Goal: Information Seeking & Learning: Learn about a topic

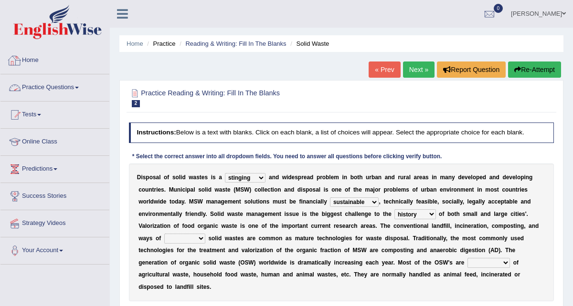
select select "stinging"
select select "sustainable"
select select "history"
click at [82, 89] on link "Practice Questions" at bounding box center [54, 86] width 109 height 24
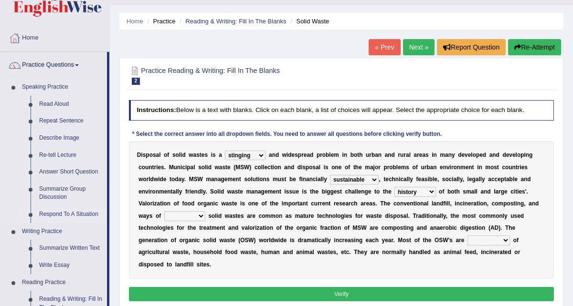
scroll to position [20, 0]
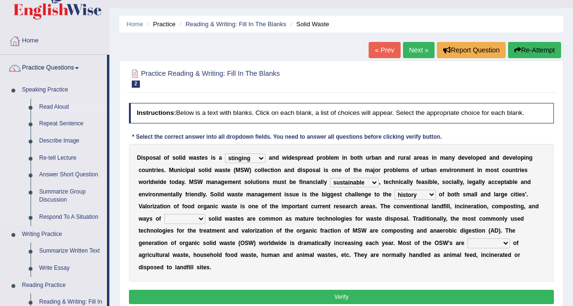
click at [50, 109] on link "Read Aloud" at bounding box center [71, 107] width 72 height 17
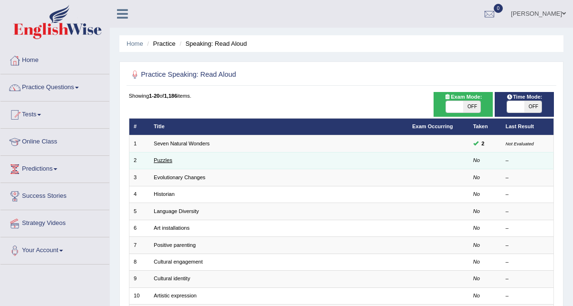
click at [161, 159] on link "Puzzles" at bounding box center [163, 160] width 19 height 6
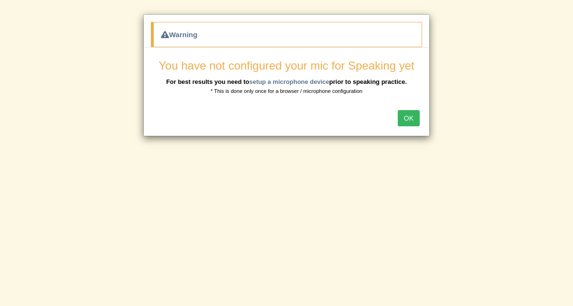
click at [410, 122] on button "OK" at bounding box center [408, 118] width 22 height 16
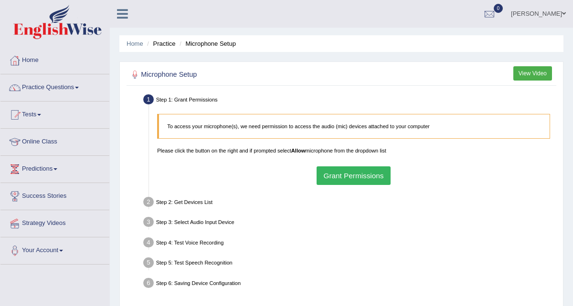
click at [344, 172] on button "Grant Permissions" at bounding box center [353, 176] width 74 height 19
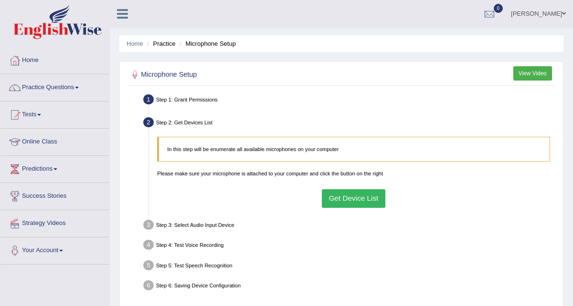
click at [344, 198] on button "Get Device List" at bounding box center [353, 198] width 63 height 19
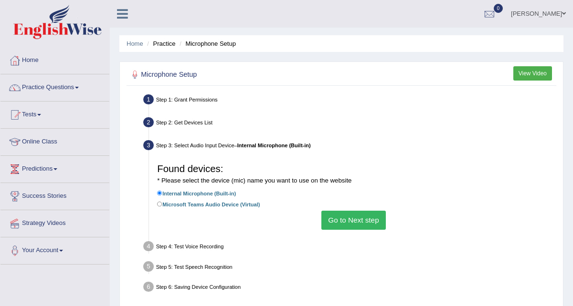
click at [346, 219] on button "Go to Next step" at bounding box center [353, 220] width 64 height 19
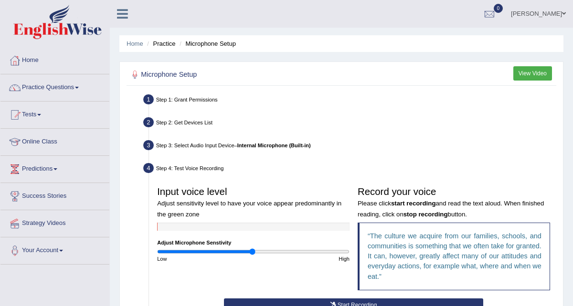
scroll to position [19, 0]
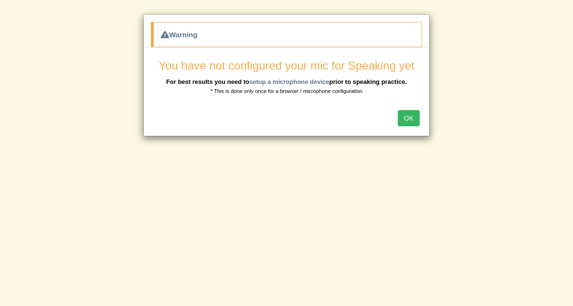
click at [413, 122] on button "OK" at bounding box center [408, 118] width 22 height 16
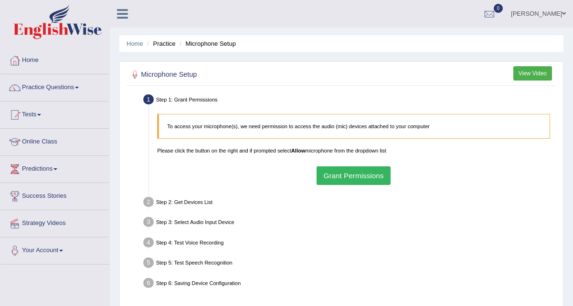
click at [341, 178] on button "Grant Permissions" at bounding box center [353, 176] width 74 height 19
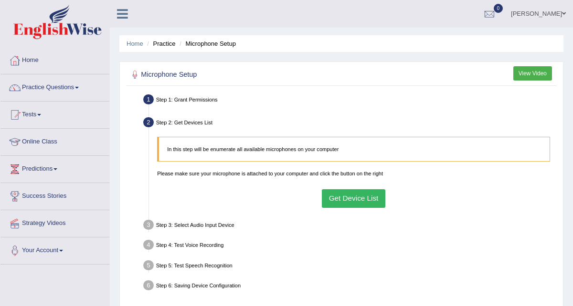
click at [345, 202] on button "Get Device List" at bounding box center [353, 198] width 63 height 19
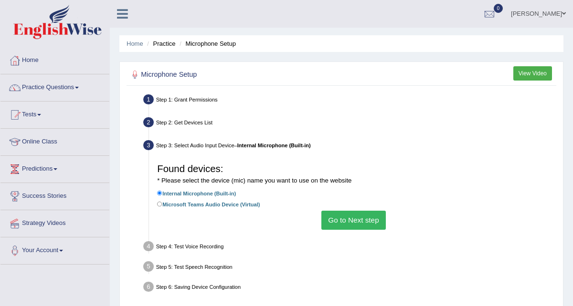
click at [363, 223] on button "Go to Next step" at bounding box center [353, 220] width 64 height 19
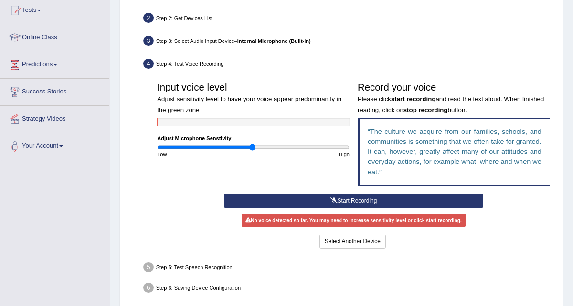
scroll to position [111, 0]
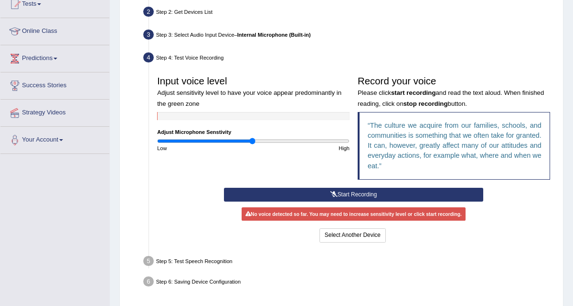
click at [359, 196] on button "Start Recording" at bounding box center [353, 195] width 259 height 14
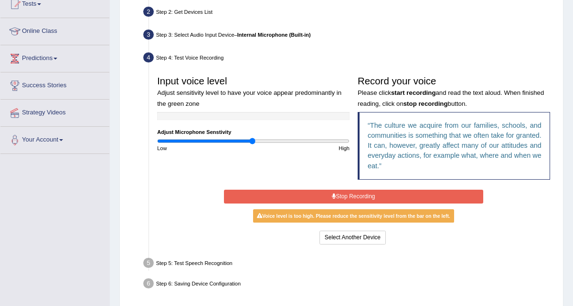
click at [359, 196] on button "Stop Recording" at bounding box center [353, 197] width 259 height 14
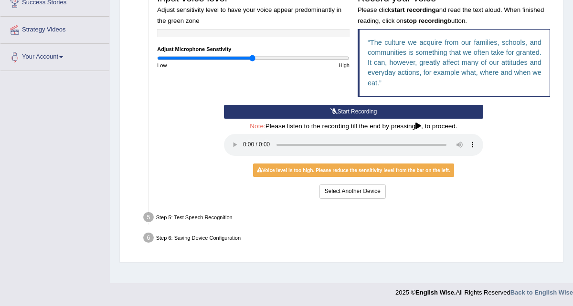
scroll to position [195, 0]
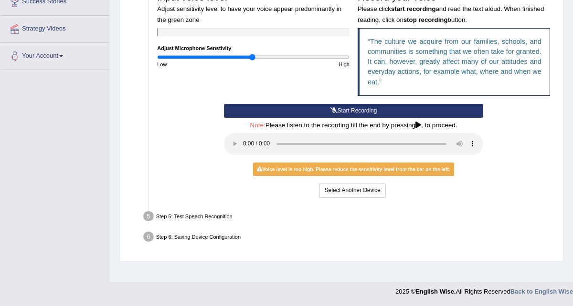
click at [421, 125] on icon at bounding box center [418, 125] width 6 height 7
click at [400, 157] on div "Start Recording Stop Recording Note: Please listen to the recording till the en…" at bounding box center [353, 152] width 267 height 96
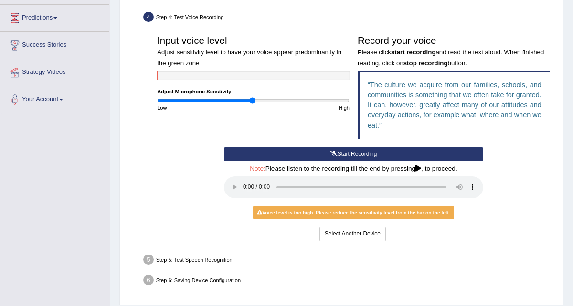
scroll to position [147, 0]
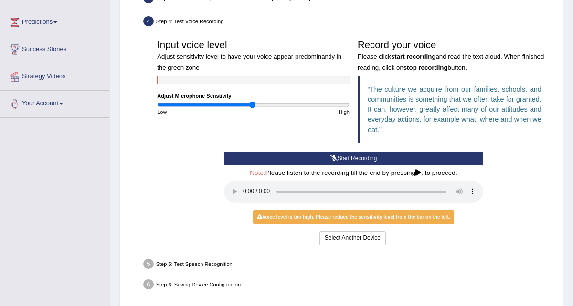
click at [383, 158] on button "Start Recording" at bounding box center [353, 159] width 259 height 14
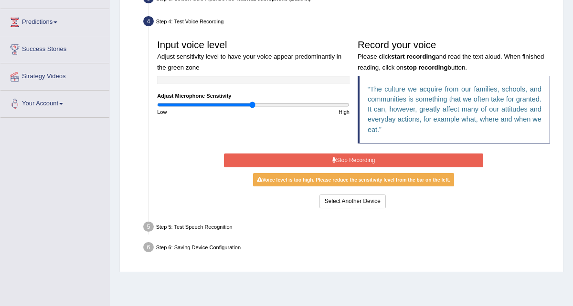
click at [383, 158] on button "Stop Recording" at bounding box center [353, 161] width 259 height 14
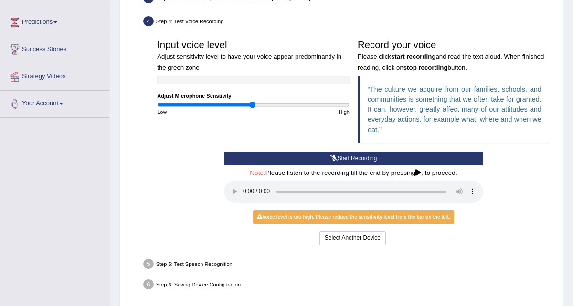
click at [332, 217] on div "Voice level is too high. Please reduce the sensitivity level from the bar on th…" at bounding box center [353, 216] width 201 height 13
click at [355, 160] on button "Start Recording" at bounding box center [353, 159] width 259 height 14
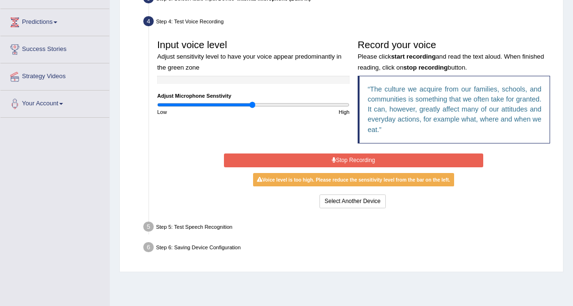
click at [355, 160] on button "Stop Recording" at bounding box center [353, 161] width 259 height 14
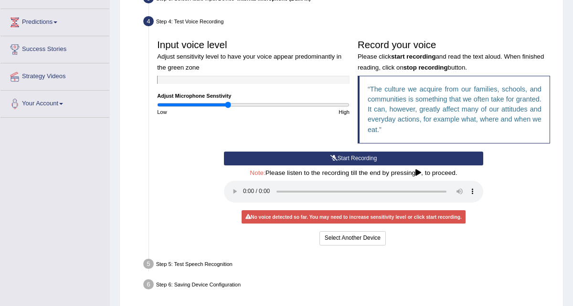
click at [228, 105] on input "range" at bounding box center [253, 105] width 192 height 7
click at [233, 104] on input "range" at bounding box center [253, 105] width 192 height 7
click at [238, 105] on input "range" at bounding box center [253, 105] width 192 height 7
click at [244, 105] on input "range" at bounding box center [253, 105] width 192 height 7
click at [250, 106] on input "range" at bounding box center [253, 105] width 192 height 7
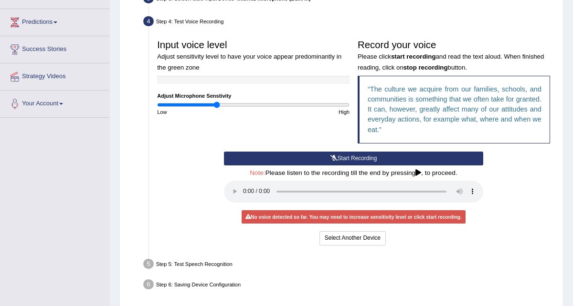
type input "0.62"
click at [215, 105] on input "range" at bounding box center [253, 105] width 192 height 7
click at [326, 163] on button "Start Recording" at bounding box center [353, 159] width 259 height 14
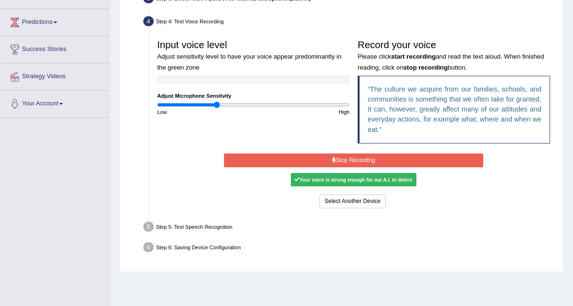
click at [334, 159] on icon at bounding box center [334, 160] width 4 height 6
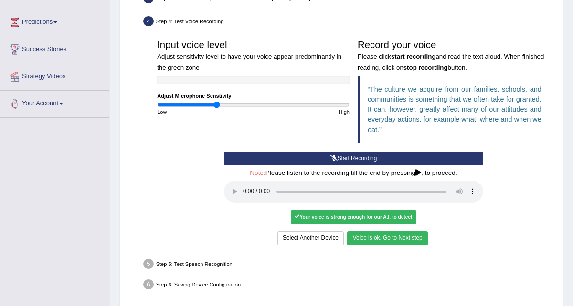
click at [378, 239] on button "Voice is ok. Go to Next step" at bounding box center [387, 238] width 80 height 14
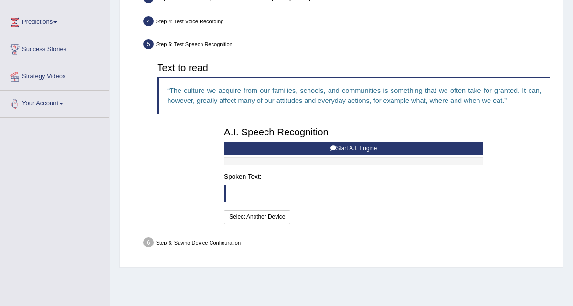
click at [359, 150] on button "Start A.I. Engine" at bounding box center [353, 149] width 259 height 14
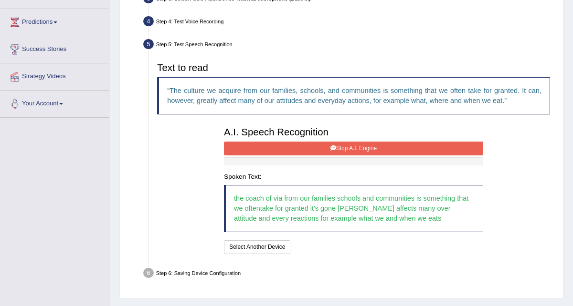
click at [358, 150] on button "Stop A.I. Engine" at bounding box center [353, 149] width 259 height 14
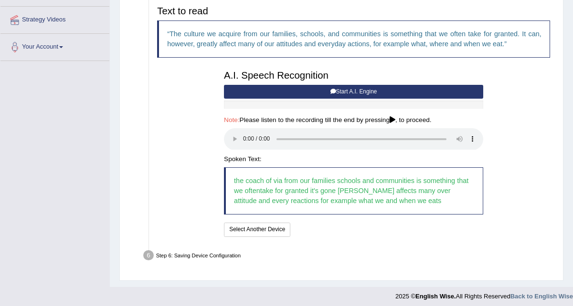
scroll to position [207, 0]
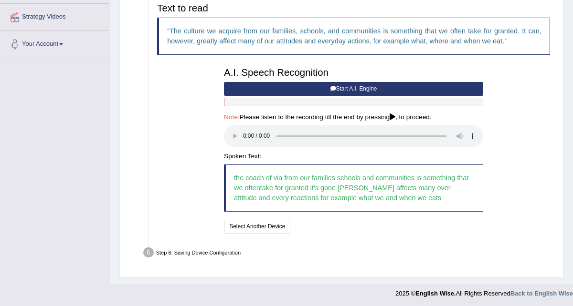
click at [361, 90] on button "Start A.I. Engine" at bounding box center [353, 89] width 259 height 14
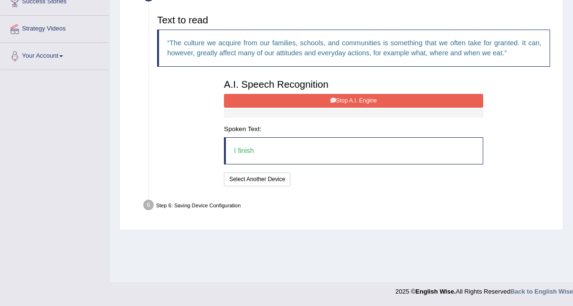
click at [311, 99] on button "Stop A.I. Engine" at bounding box center [353, 101] width 259 height 14
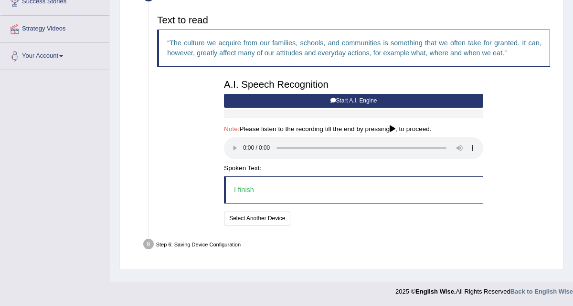
click at [337, 100] on button "Start A.I. Engine" at bounding box center [353, 101] width 259 height 14
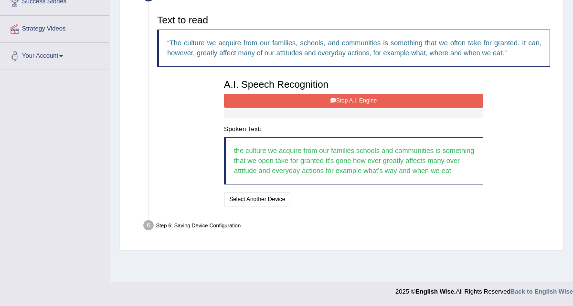
click at [337, 100] on button "Stop A.I. Engine" at bounding box center [353, 101] width 259 height 14
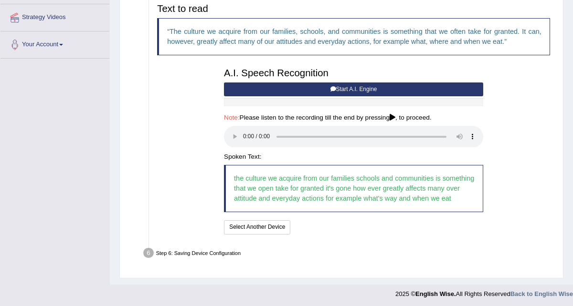
scroll to position [217, 0]
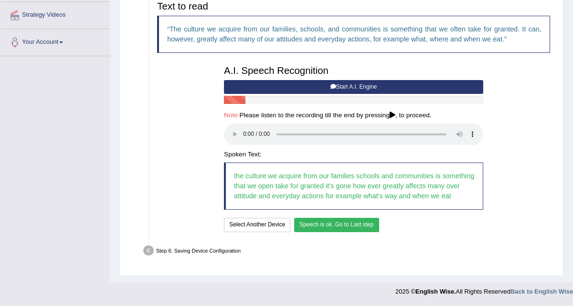
click at [320, 225] on button "Speech is ok. Go to Last step" at bounding box center [336, 225] width 85 height 14
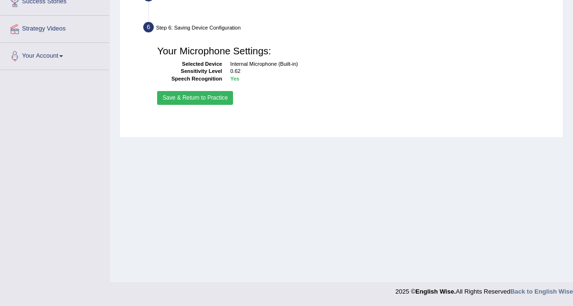
scroll to position [195, 0]
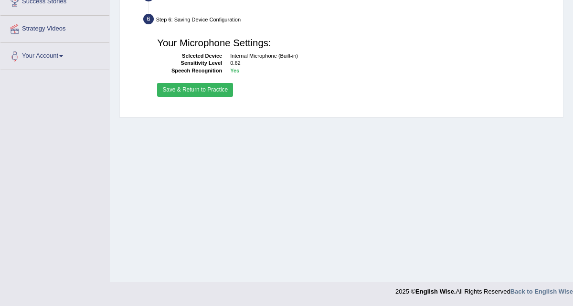
click at [192, 91] on button "Save & Return to Practice" at bounding box center [195, 90] width 76 height 14
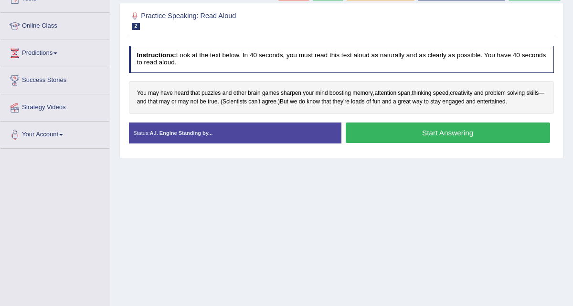
scroll to position [119, 0]
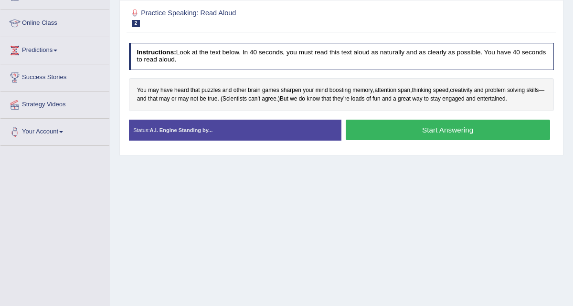
click at [392, 134] on button "Start Answering" at bounding box center [447, 130] width 204 height 21
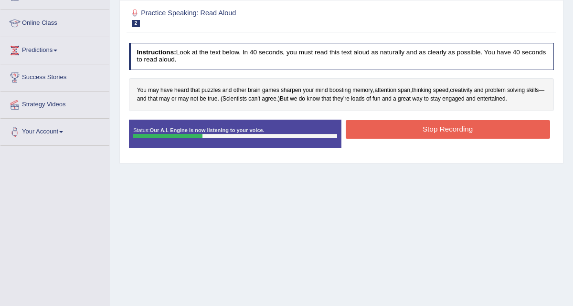
click at [414, 125] on div "Instructions: Look at the text below. In 40 seconds, you must read this text al…" at bounding box center [340, 99] width 429 height 120
click at [412, 137] on button "Stop Recording" at bounding box center [447, 129] width 204 height 19
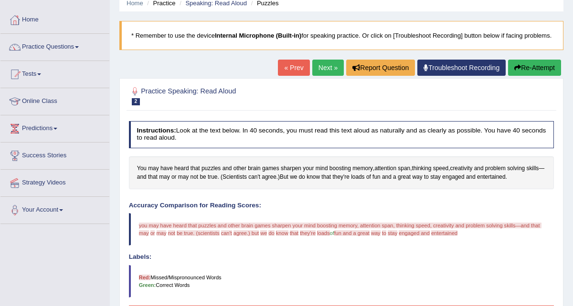
scroll to position [40, 0]
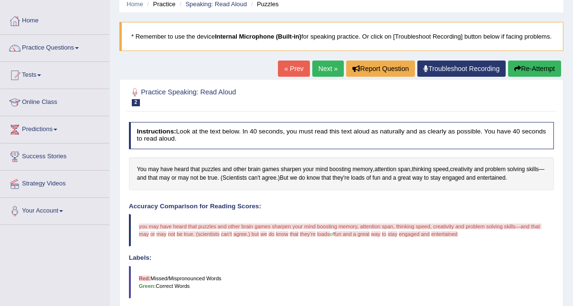
click at [525, 77] on button "Re-Attempt" at bounding box center [534, 69] width 53 height 16
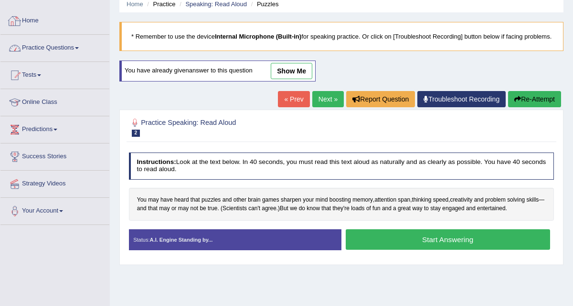
click at [78, 45] on link "Practice Questions" at bounding box center [54, 47] width 109 height 24
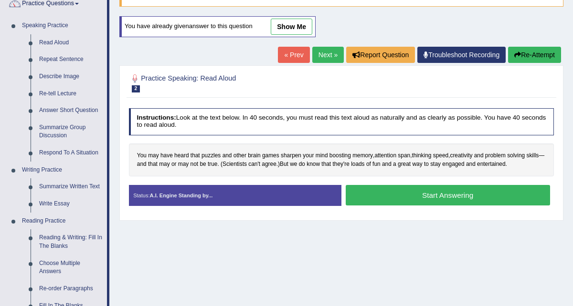
scroll to position [86, 0]
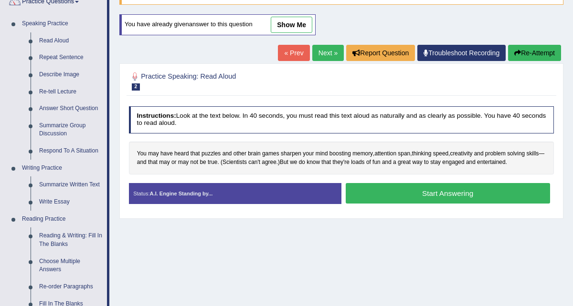
click at [396, 202] on button "Start Answering" at bounding box center [447, 193] width 204 height 21
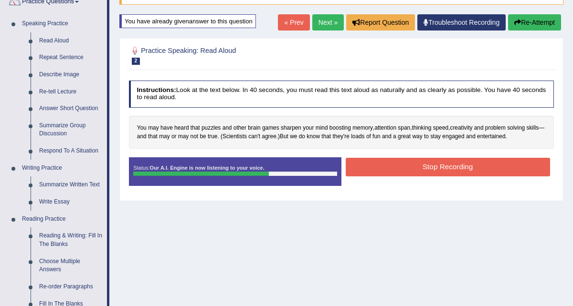
click at [431, 177] on button "Stop Recording" at bounding box center [447, 167] width 204 height 19
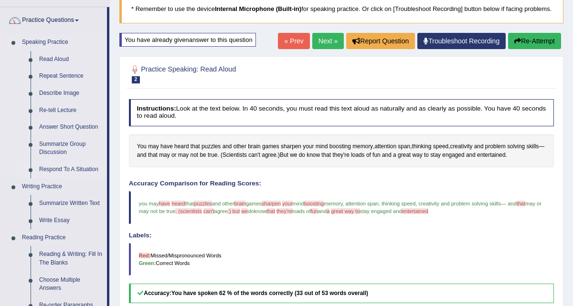
scroll to position [64, 0]
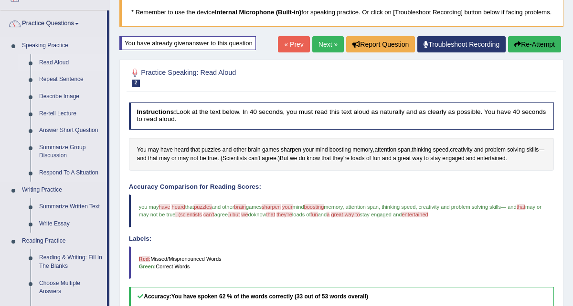
click at [65, 63] on link "Read Aloud" at bounding box center [71, 62] width 72 height 17
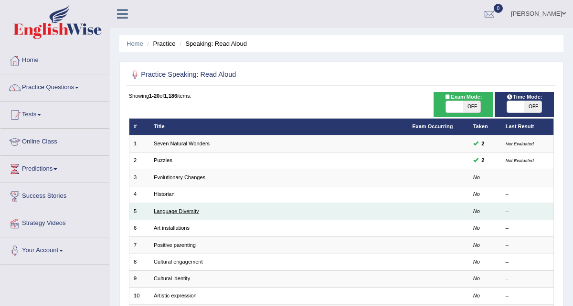
click at [179, 212] on link "Language Diversity" at bounding box center [176, 212] width 45 height 6
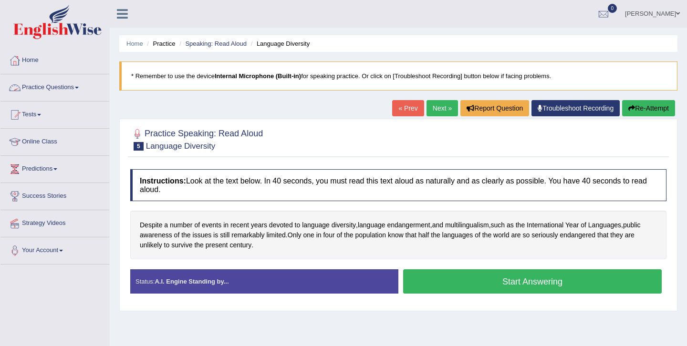
click at [79, 87] on span at bounding box center [77, 88] width 4 height 2
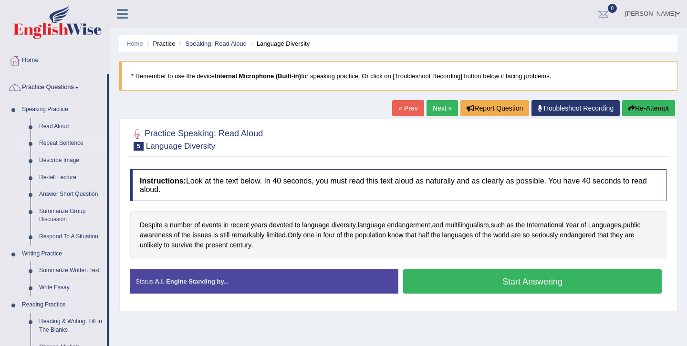
click at [61, 144] on link "Repeat Sentence" at bounding box center [71, 143] width 72 height 17
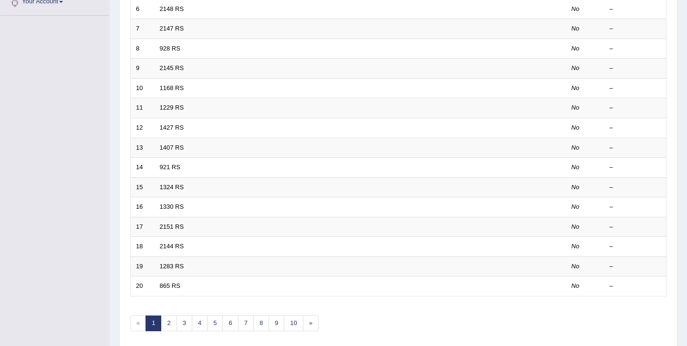
scroll to position [285, 0]
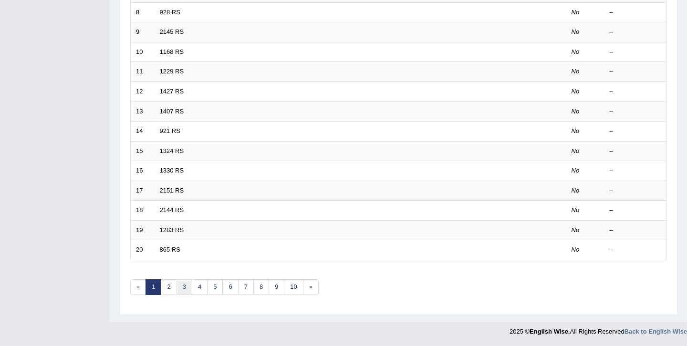
click at [182, 290] on link "3" at bounding box center [185, 288] width 16 height 16
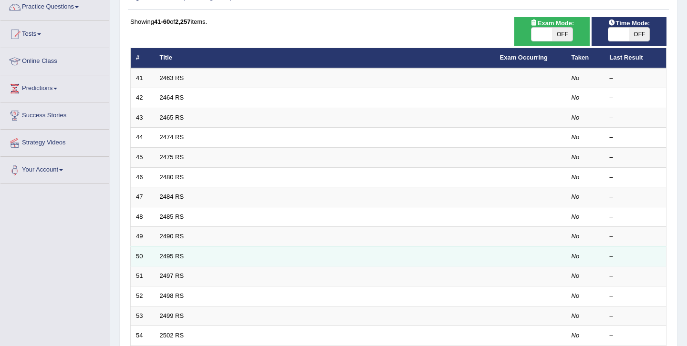
click at [166, 258] on link "2495 RS" at bounding box center [172, 256] width 24 height 7
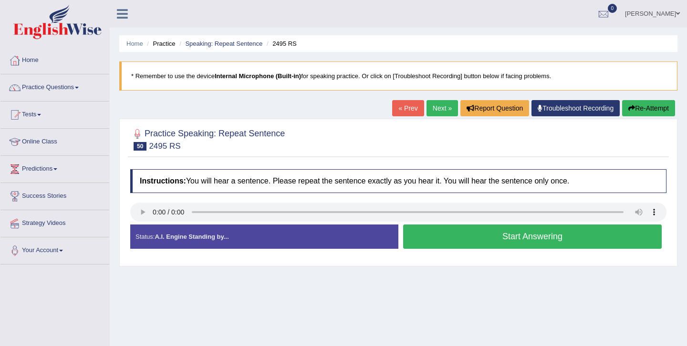
click at [507, 235] on button "Start Answering" at bounding box center [532, 237] width 259 height 24
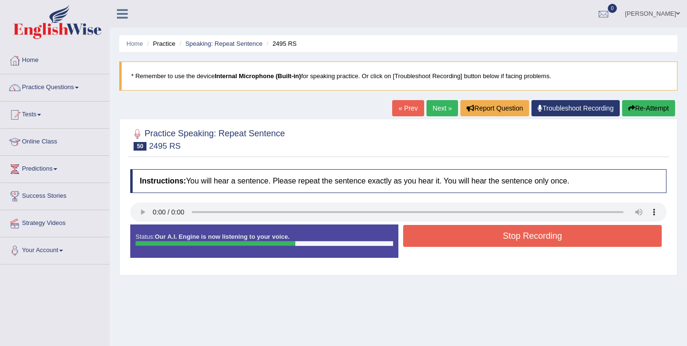
click at [507, 233] on button "Stop Recording" at bounding box center [532, 236] width 259 height 22
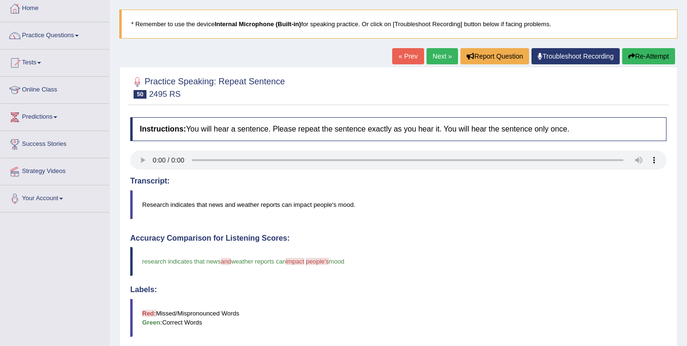
scroll to position [42, 0]
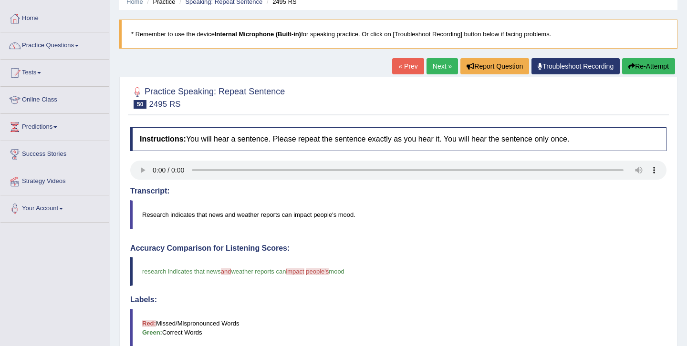
click at [633, 68] on button "Re-Attempt" at bounding box center [648, 66] width 53 height 16
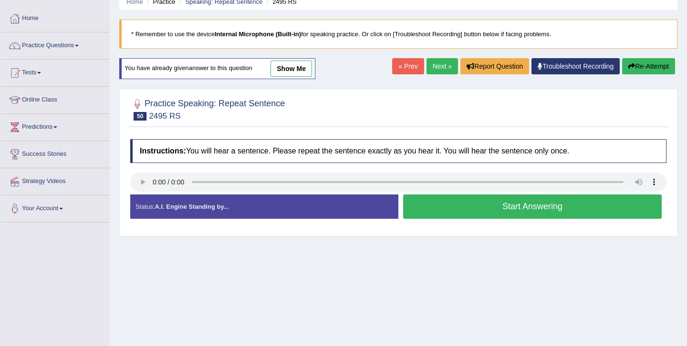
click at [490, 205] on button "Start Answering" at bounding box center [532, 207] width 259 height 24
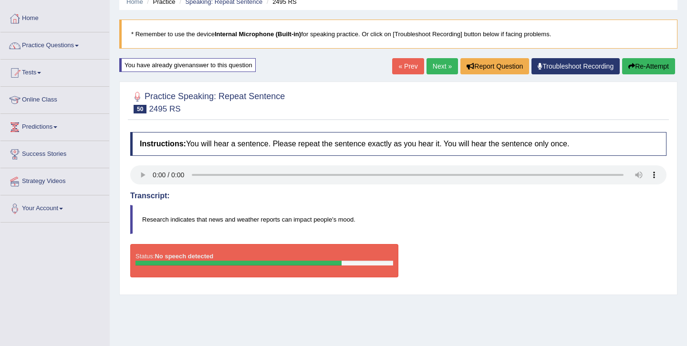
click at [638, 65] on button "Re-Attempt" at bounding box center [648, 66] width 53 height 16
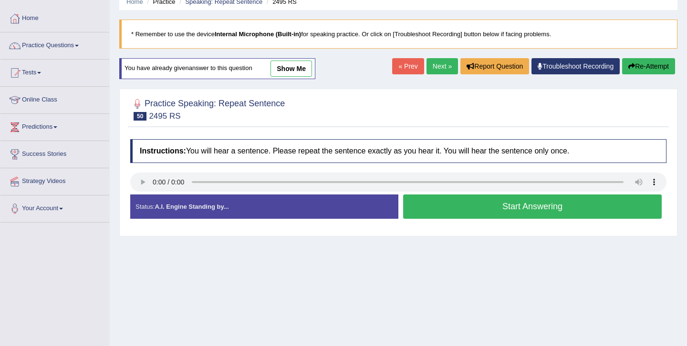
click at [532, 207] on button "Start Answering" at bounding box center [532, 207] width 259 height 24
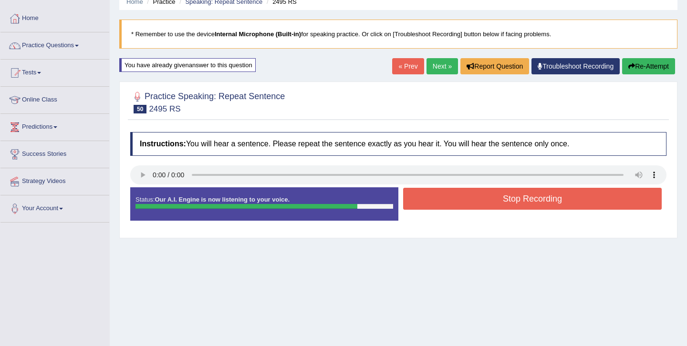
click at [532, 207] on button "Stop Recording" at bounding box center [532, 199] width 259 height 22
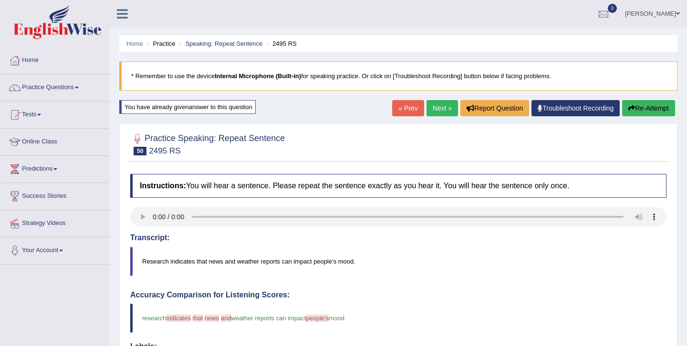
click at [635, 106] on button "Re-Attempt" at bounding box center [648, 108] width 53 height 16
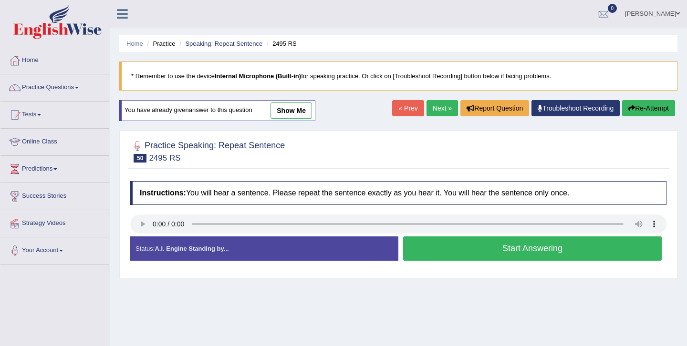
click at [522, 254] on button "Start Answering" at bounding box center [532, 249] width 259 height 24
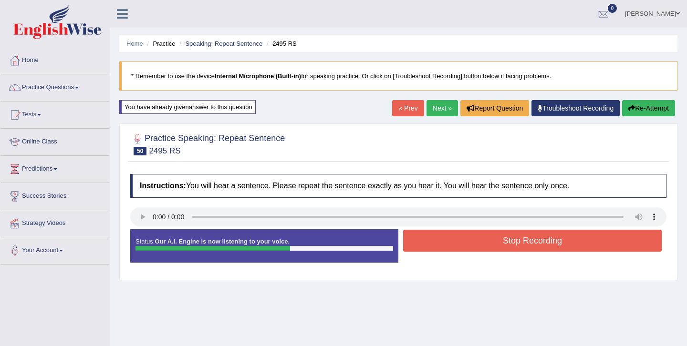
click at [522, 254] on div "Stop Recording" at bounding box center [532, 242] width 268 height 24
click at [522, 242] on button "Stop Recording" at bounding box center [532, 241] width 259 height 22
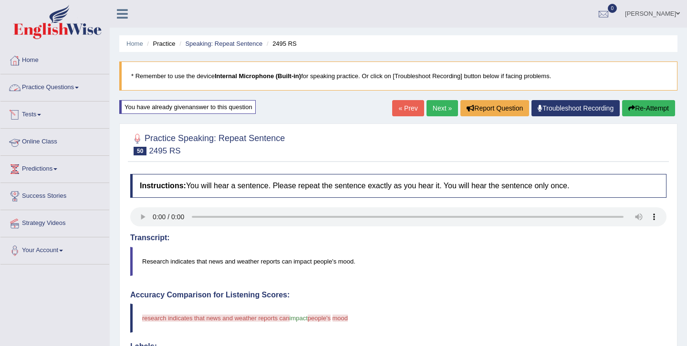
click at [81, 89] on link "Practice Questions" at bounding box center [54, 86] width 109 height 24
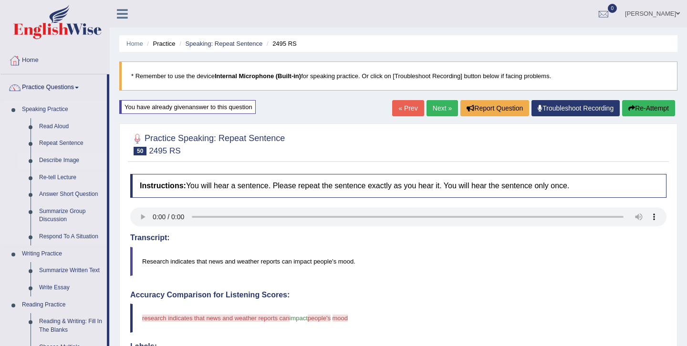
click at [56, 162] on link "Describe Image" at bounding box center [71, 160] width 72 height 17
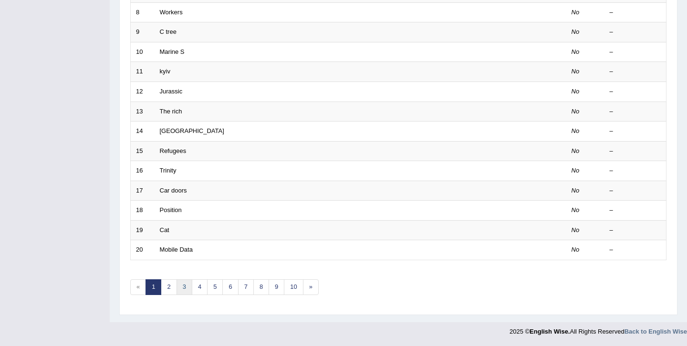
click at [182, 286] on link "3" at bounding box center [185, 288] width 16 height 16
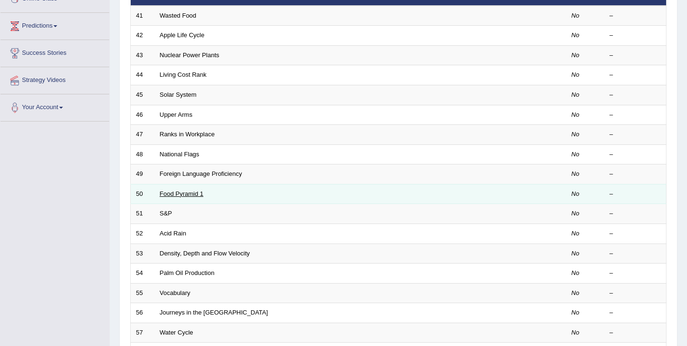
click at [192, 195] on link "Food Pyramid 1" at bounding box center [182, 193] width 44 height 7
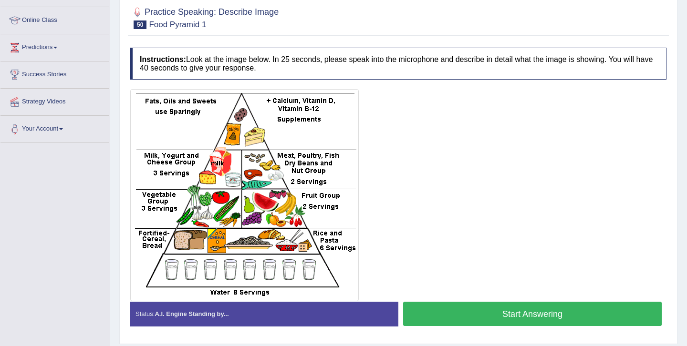
scroll to position [120, 0]
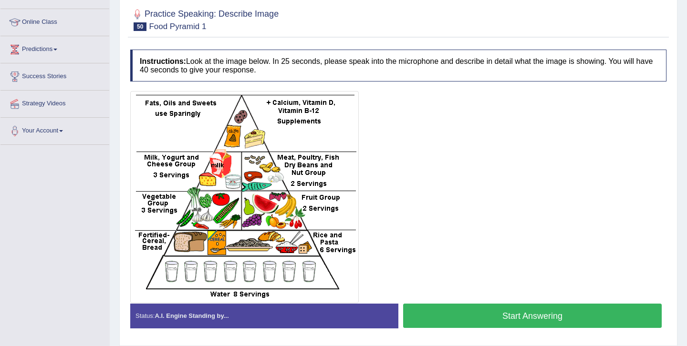
click at [490, 318] on button "Start Answering" at bounding box center [532, 316] width 259 height 24
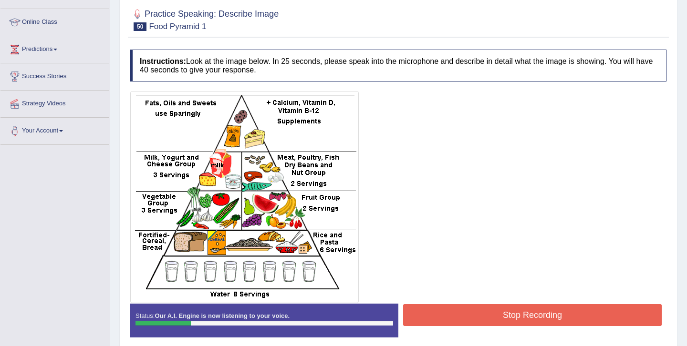
click at [490, 318] on button "Stop Recording" at bounding box center [532, 315] width 259 height 22
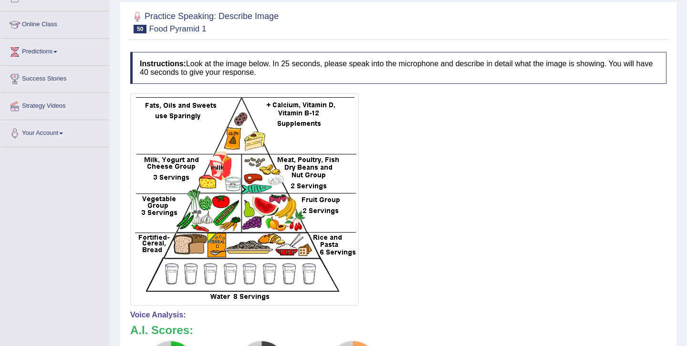
scroll to position [76, 0]
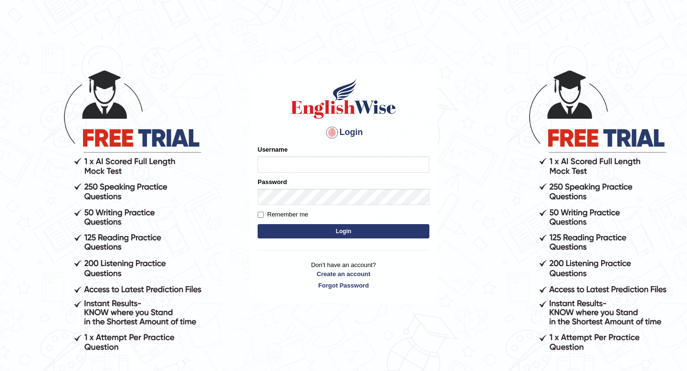
click at [307, 156] on input "Username" at bounding box center [344, 164] width 172 height 16
type input "e"
type input "Eunice7589"
click at [260, 217] on input "Remember me" at bounding box center [261, 215] width 6 height 6
checkbox input "true"
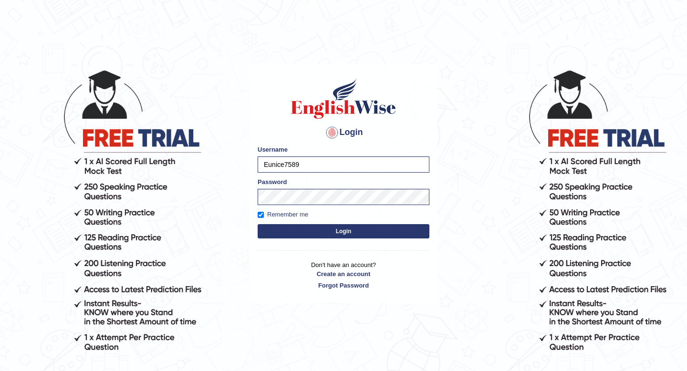
click at [310, 229] on button "Login" at bounding box center [344, 231] width 172 height 14
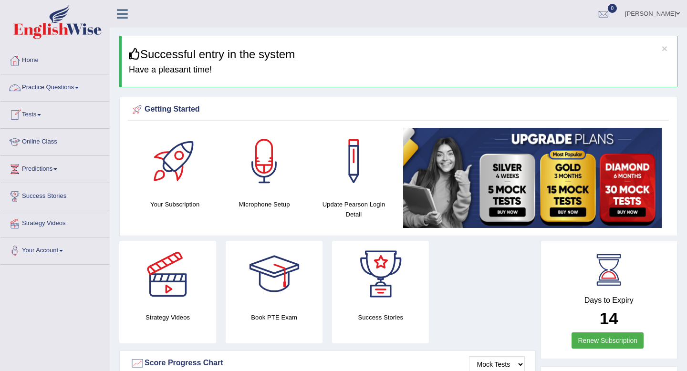
click at [83, 91] on link "Practice Questions" at bounding box center [54, 86] width 109 height 24
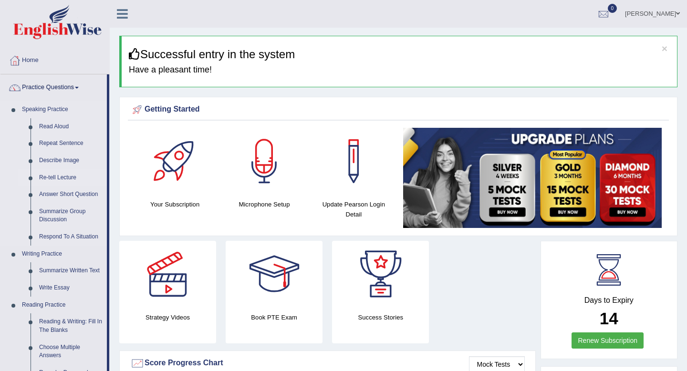
click at [63, 178] on link "Re-tell Lecture" at bounding box center [71, 177] width 72 height 17
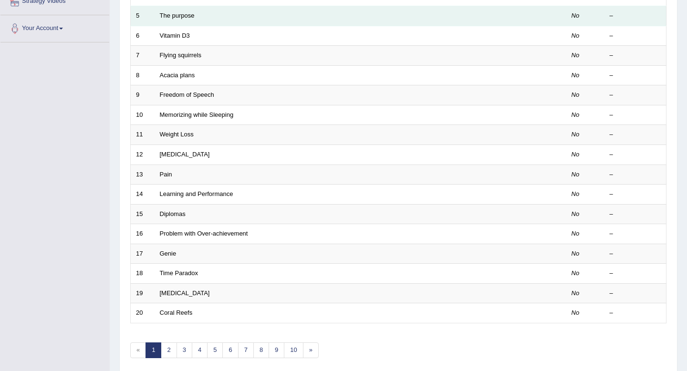
scroll to position [261, 0]
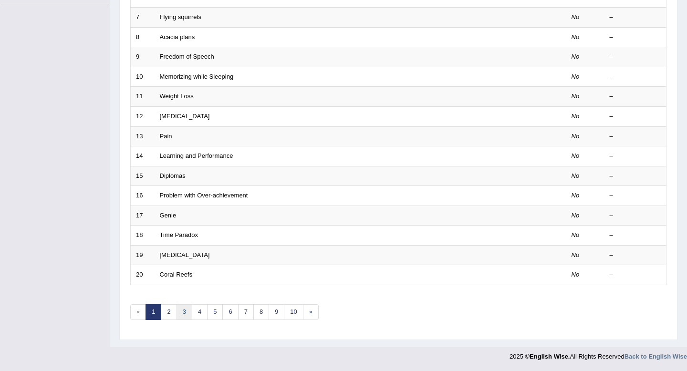
click at [185, 315] on link "3" at bounding box center [185, 312] width 16 height 16
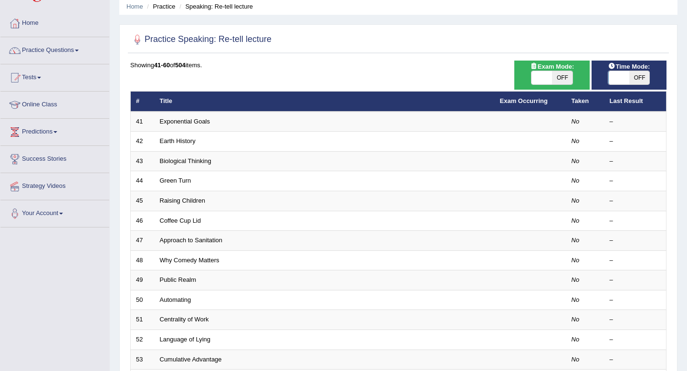
scroll to position [37, 0]
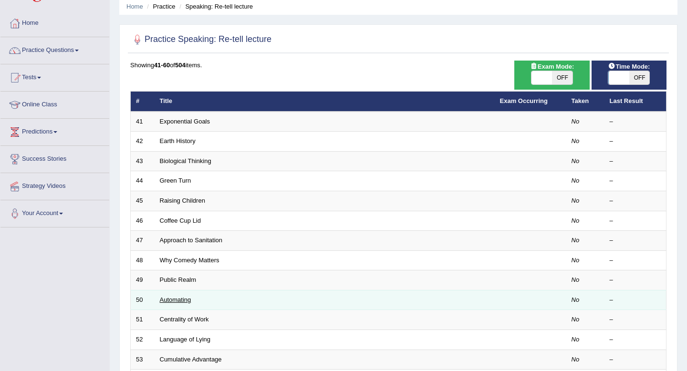
click at [182, 301] on link "Automating" at bounding box center [175, 299] width 31 height 7
